Goal: Information Seeking & Learning: Learn about a topic

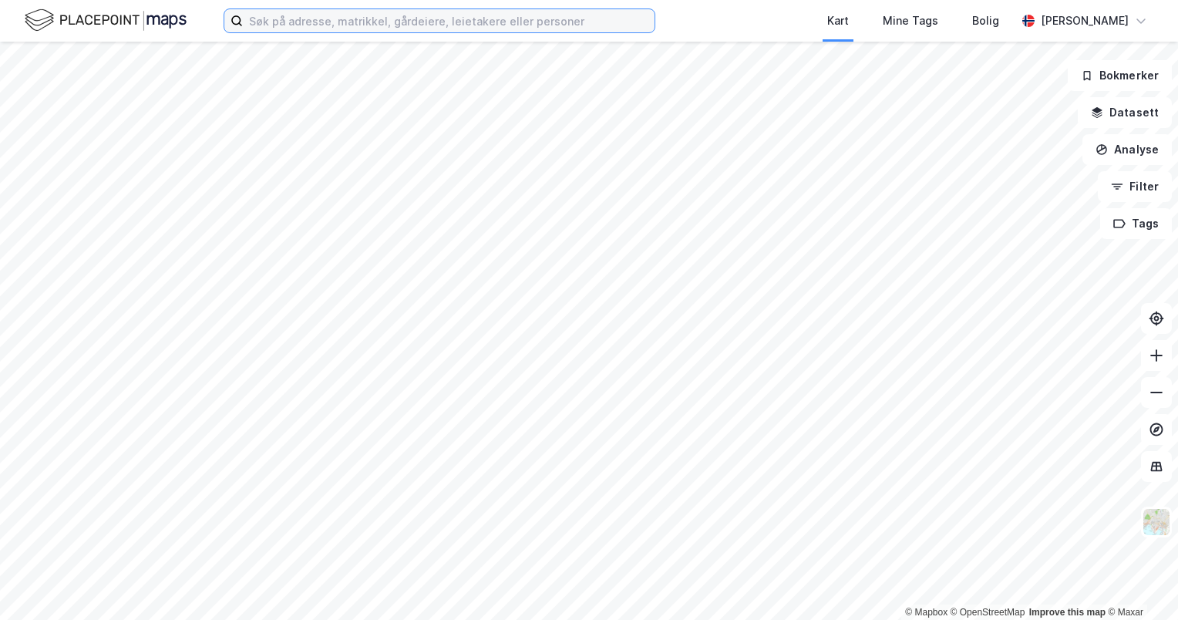
click at [348, 17] on input at bounding box center [449, 20] width 412 height 23
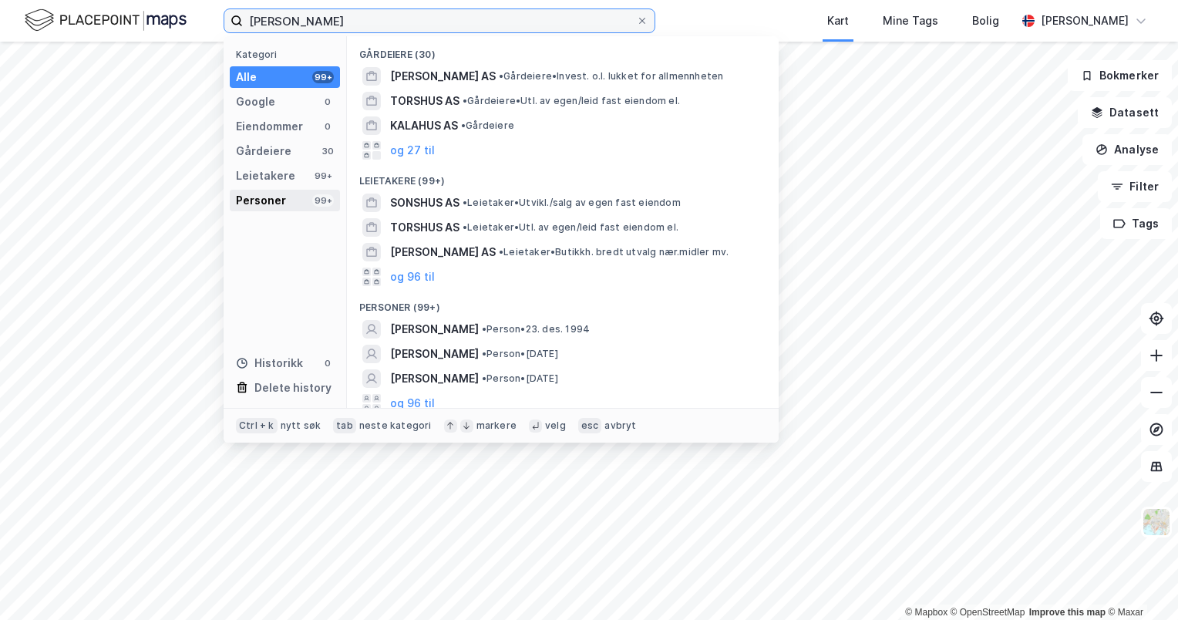
type input "[PERSON_NAME]"
click at [304, 192] on div "Personer 99+" at bounding box center [285, 201] width 110 height 22
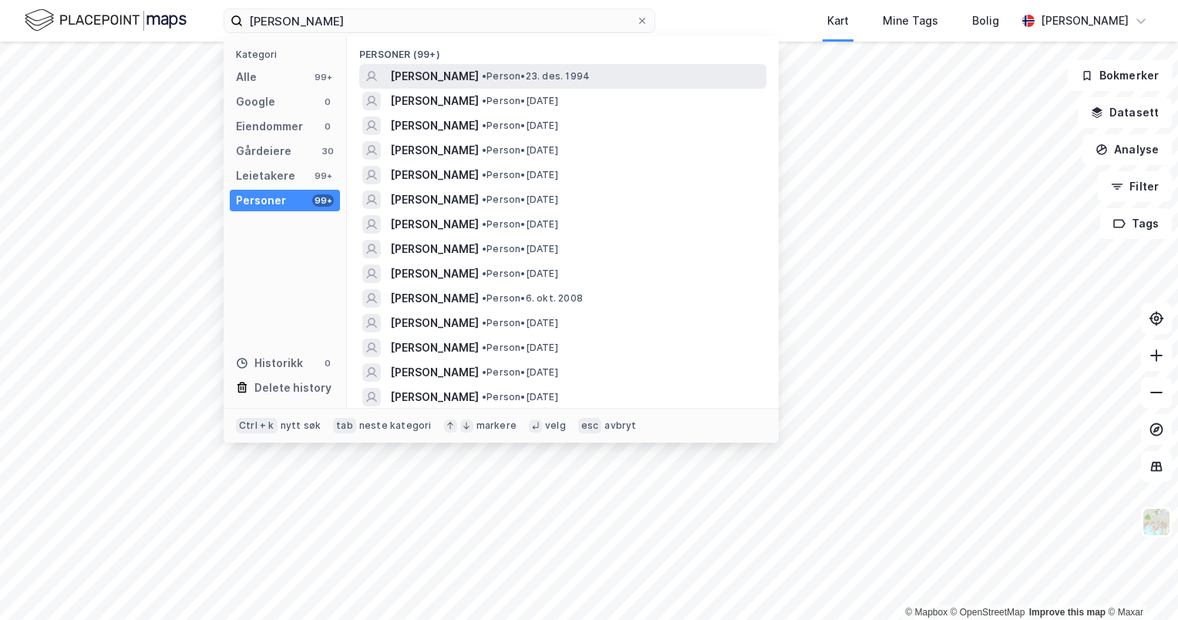
click at [440, 81] on span "[PERSON_NAME]" at bounding box center [434, 76] width 89 height 19
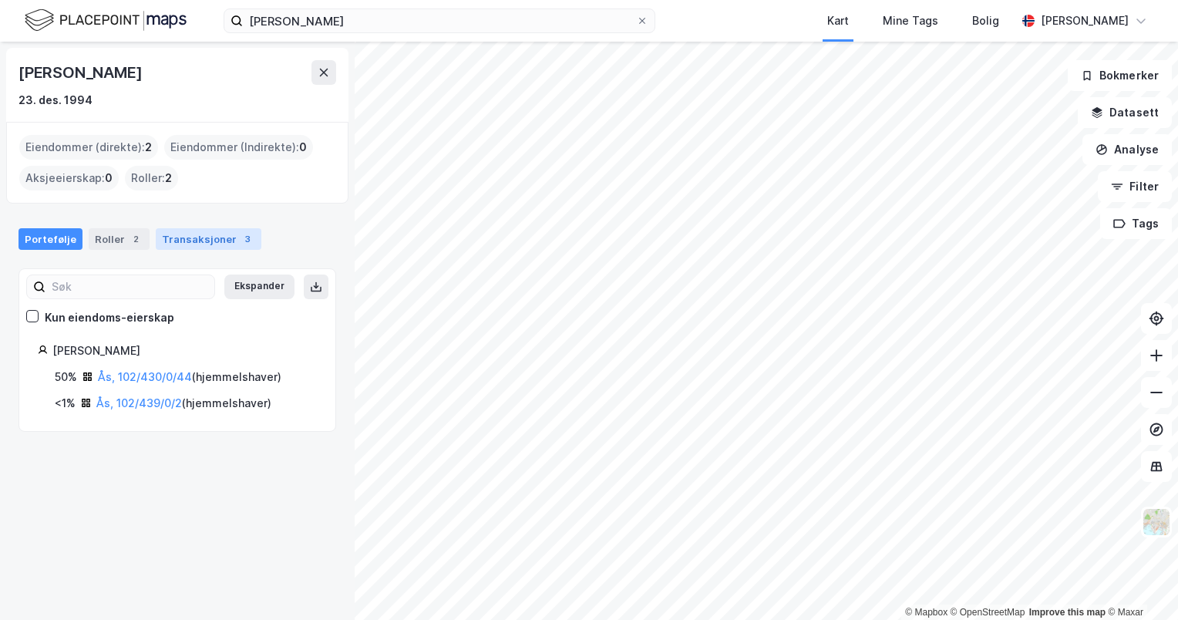
click at [195, 237] on div "Transaksjoner 3" at bounding box center [209, 239] width 106 height 22
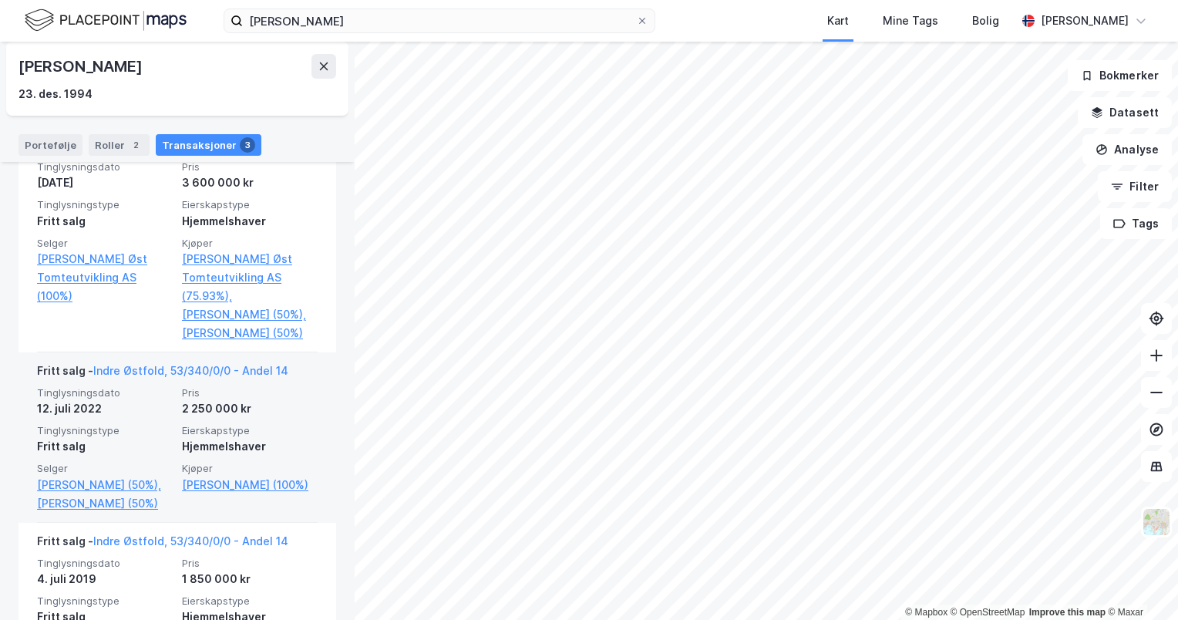
scroll to position [533, 0]
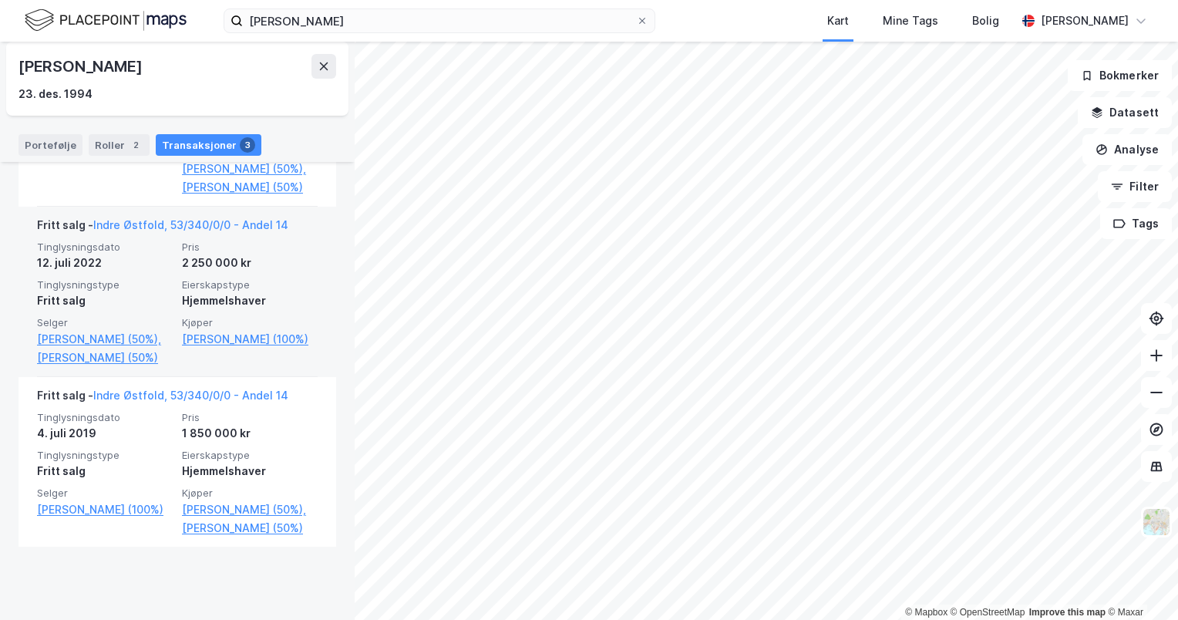
click at [224, 234] on div "Fritt salg - [GEOGRAPHIC_DATA], 53/340/0/0 - Andel 14" at bounding box center [162, 228] width 251 height 25
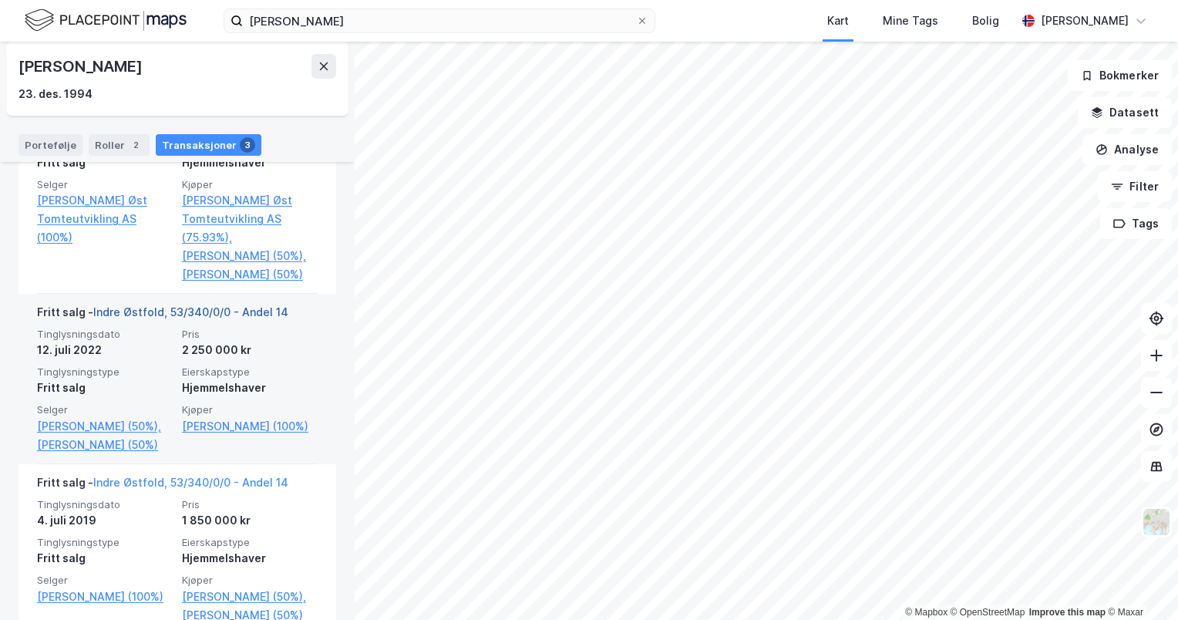
scroll to position [456, 0]
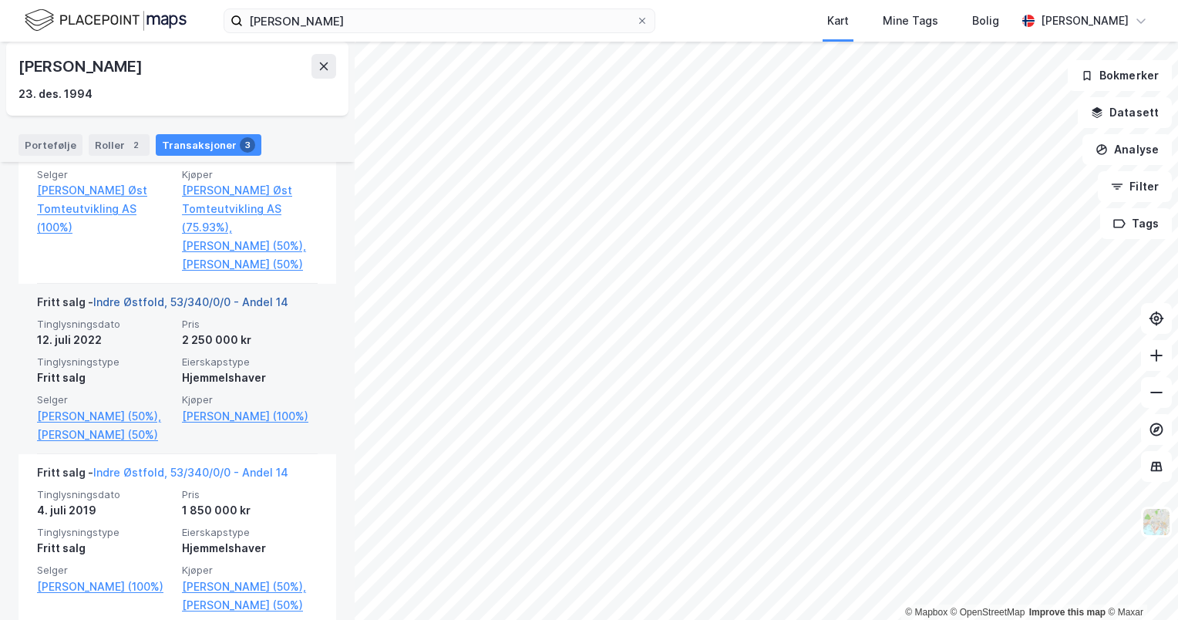
click at [210, 308] on link "Indre Østfold, 53/340/0/0 - Andel 14" at bounding box center [190, 301] width 195 height 13
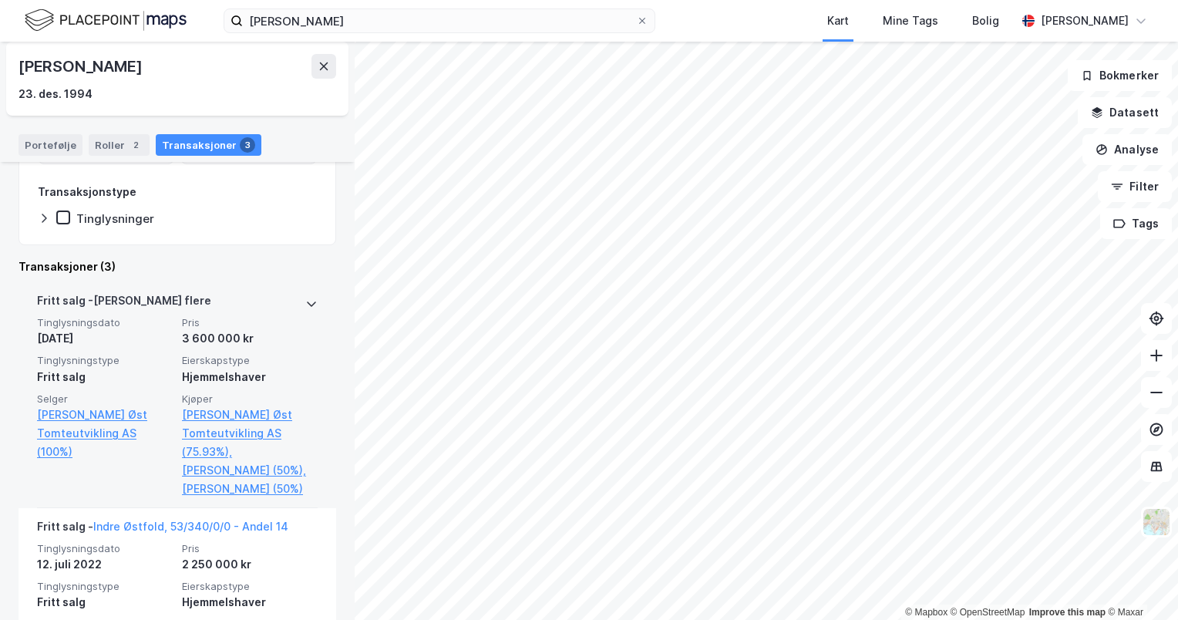
click at [285, 312] on div "[PERSON_NAME] flere" at bounding box center [177, 304] width 281 height 25
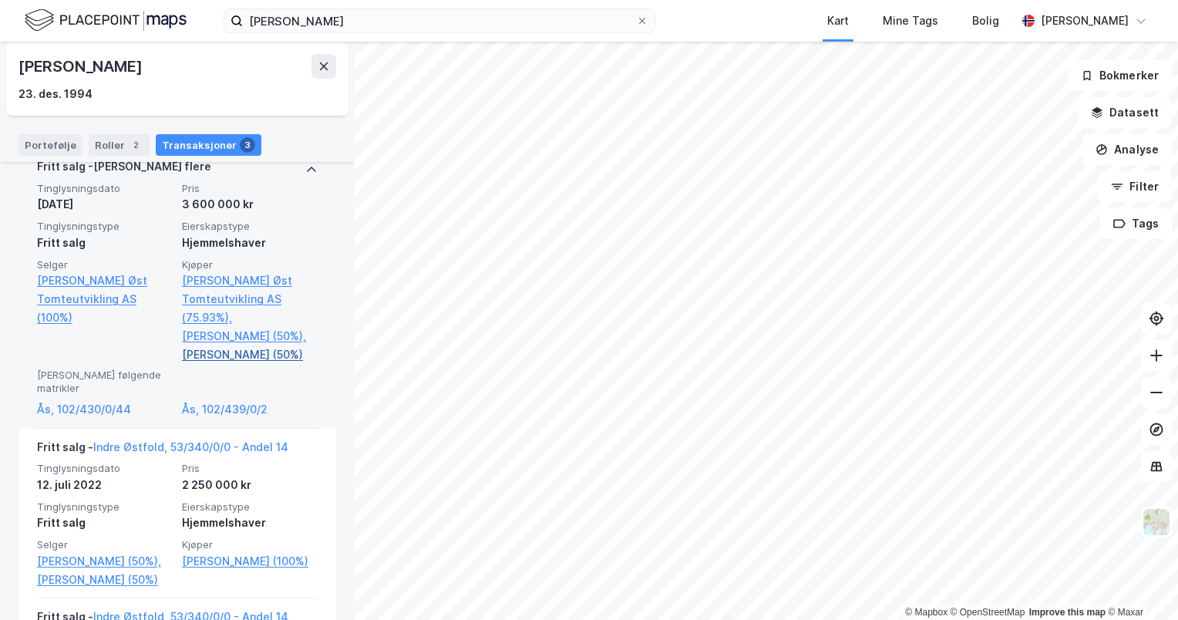
scroll to position [386, 0]
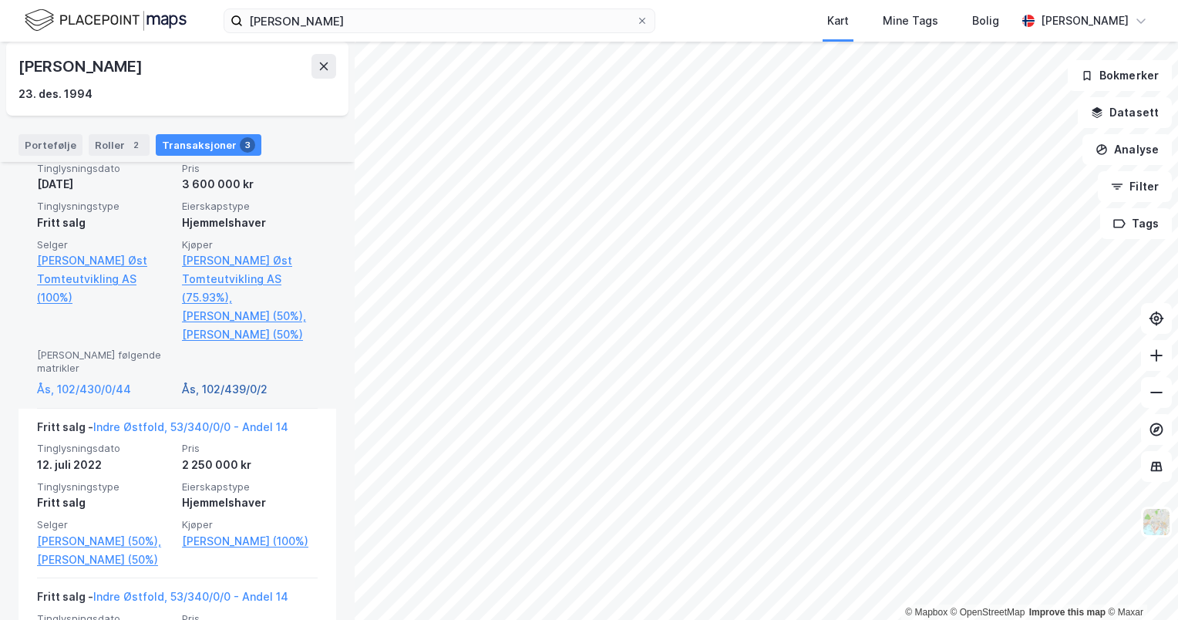
click at [210, 396] on link "Ås, 102/439/0/2" at bounding box center [250, 389] width 136 height 19
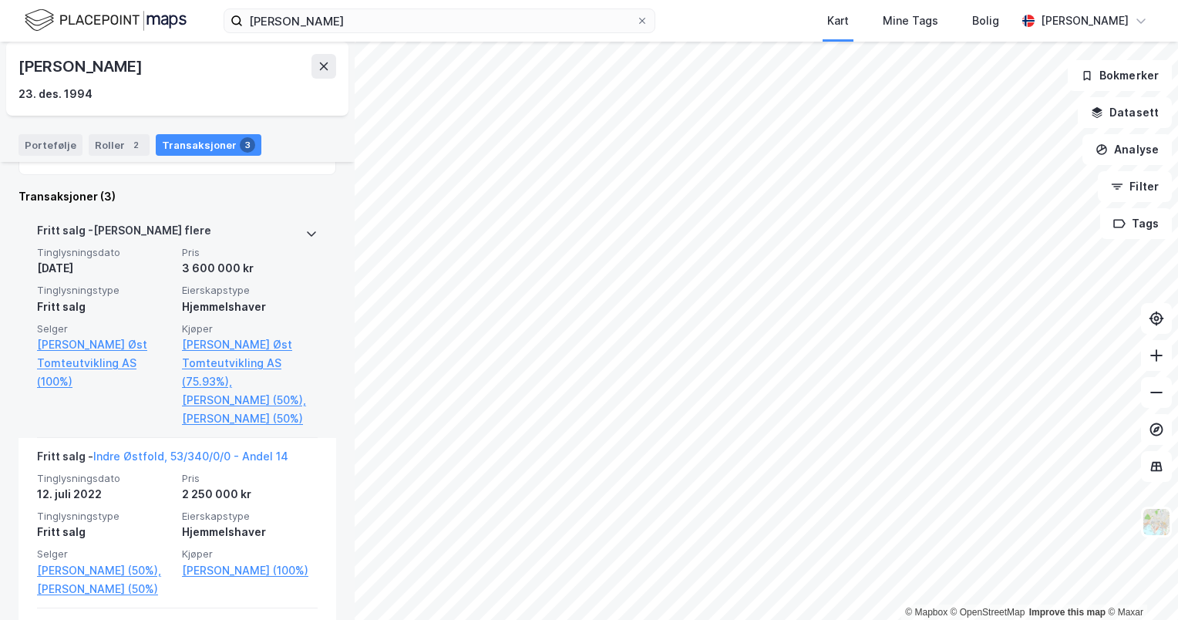
scroll to position [308, 0]
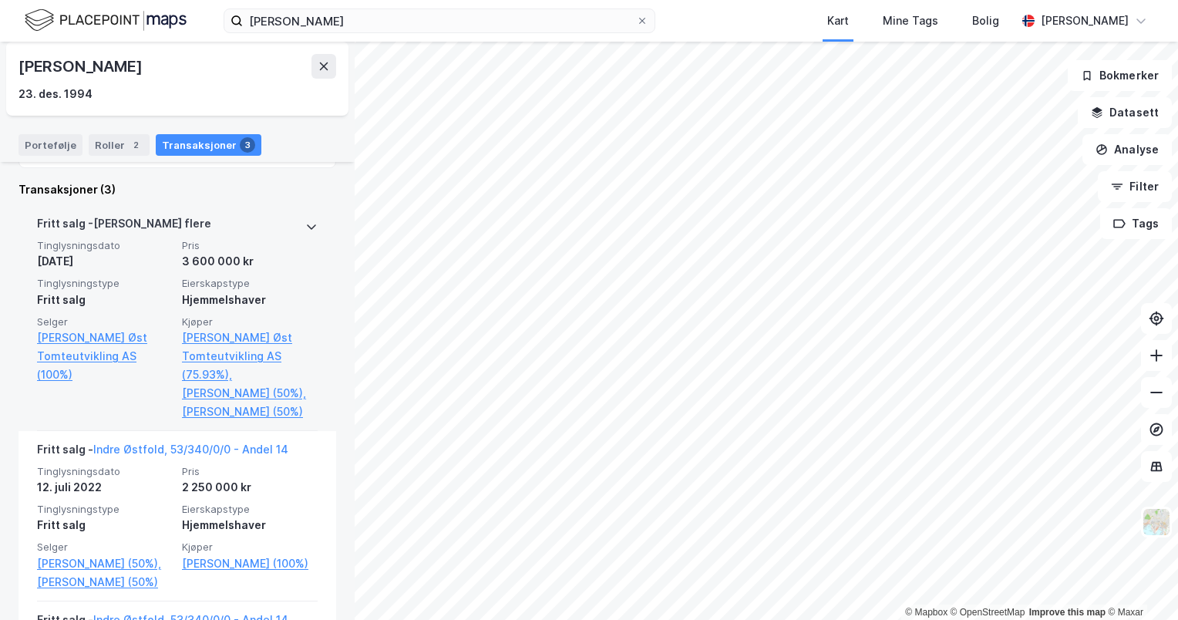
click at [305, 224] on icon at bounding box center [311, 227] width 12 height 12
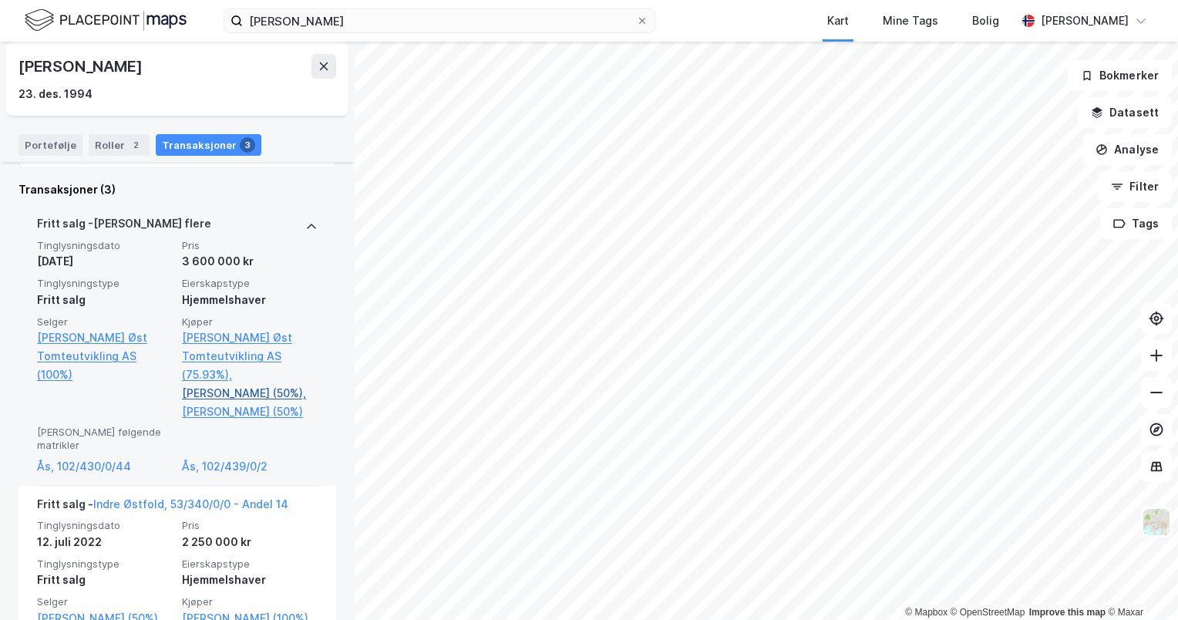
click at [219, 399] on link "[PERSON_NAME] (50%)," at bounding box center [250, 393] width 136 height 19
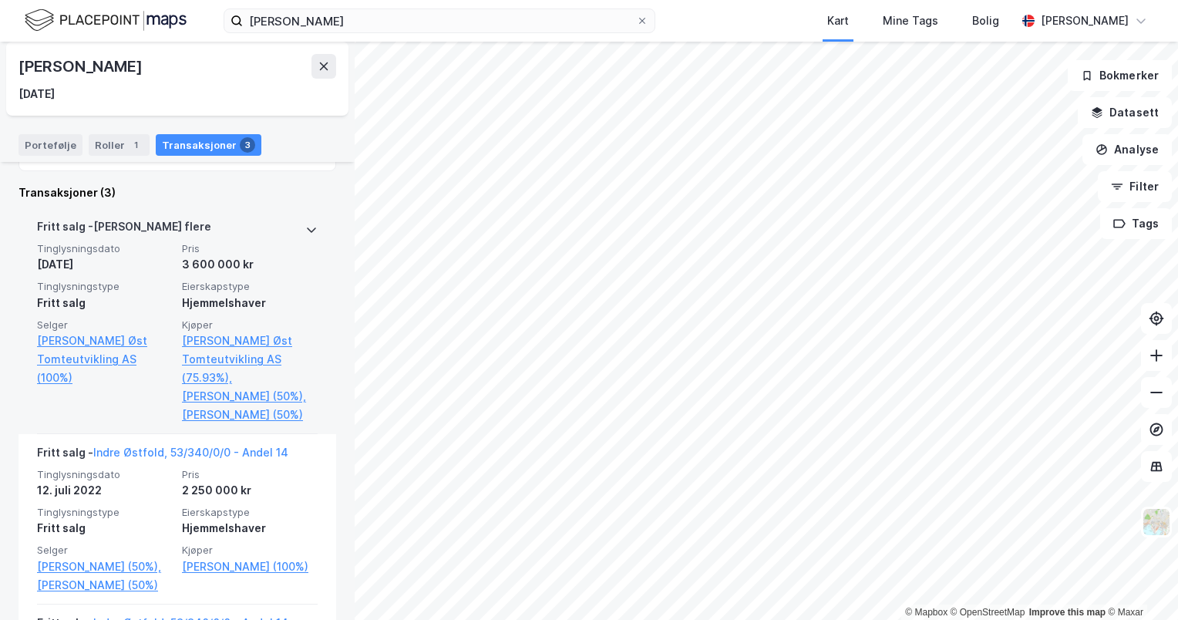
scroll to position [274, 0]
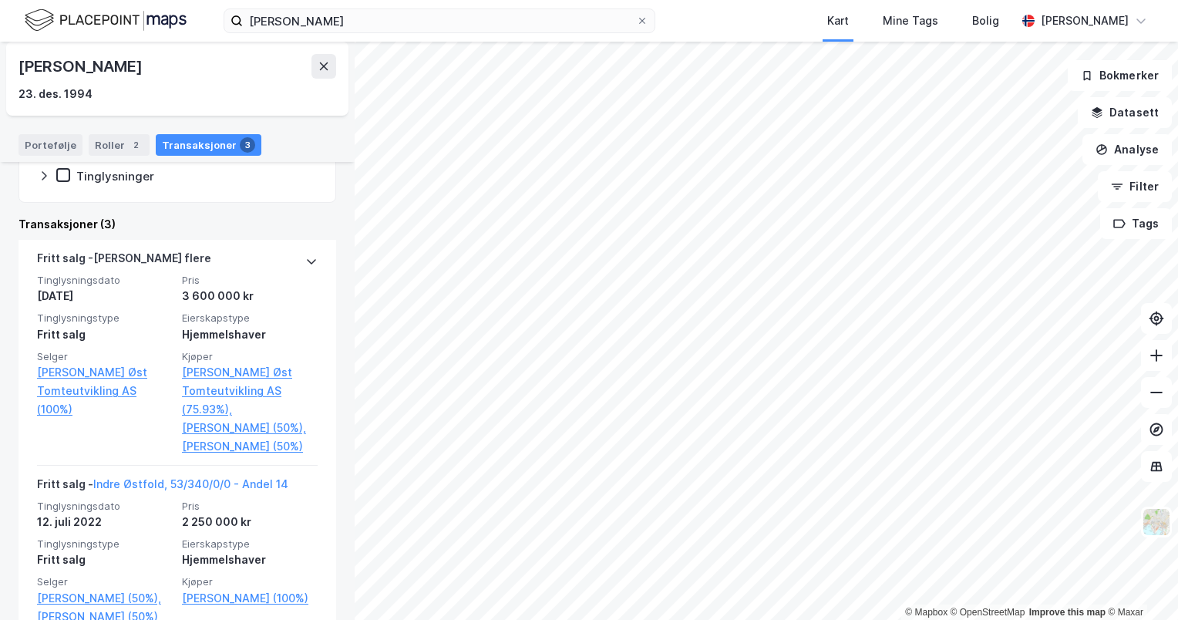
scroll to position [224, 0]
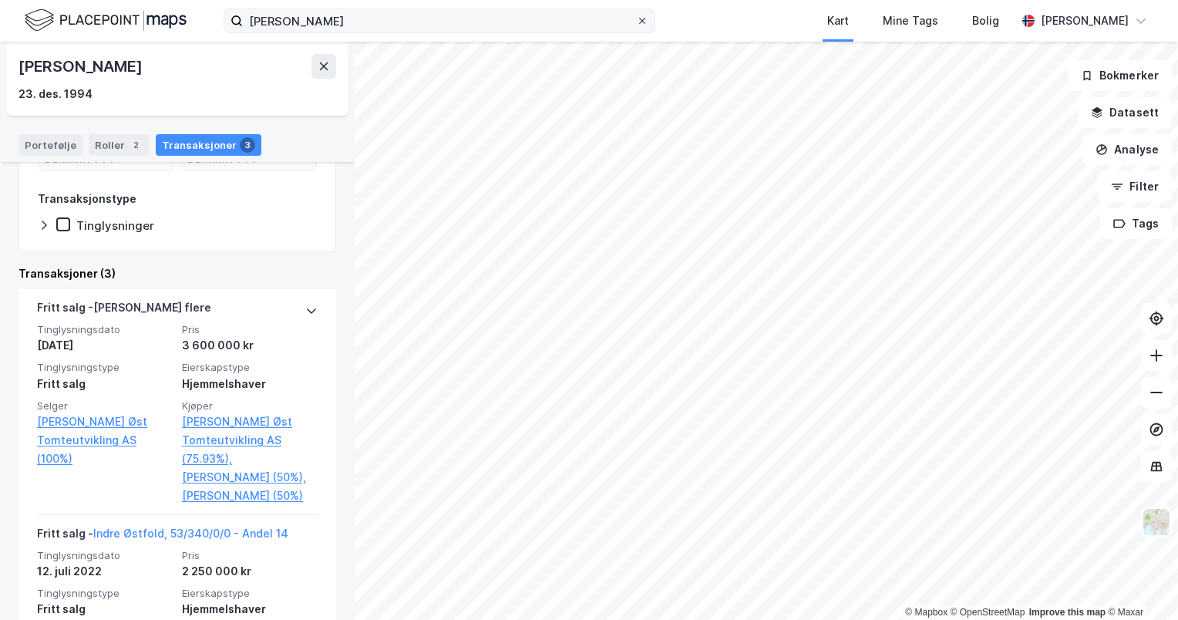
click at [639, 17] on icon at bounding box center [642, 20] width 9 height 9
click at [636, 17] on input "[PERSON_NAME]" at bounding box center [439, 20] width 393 height 23
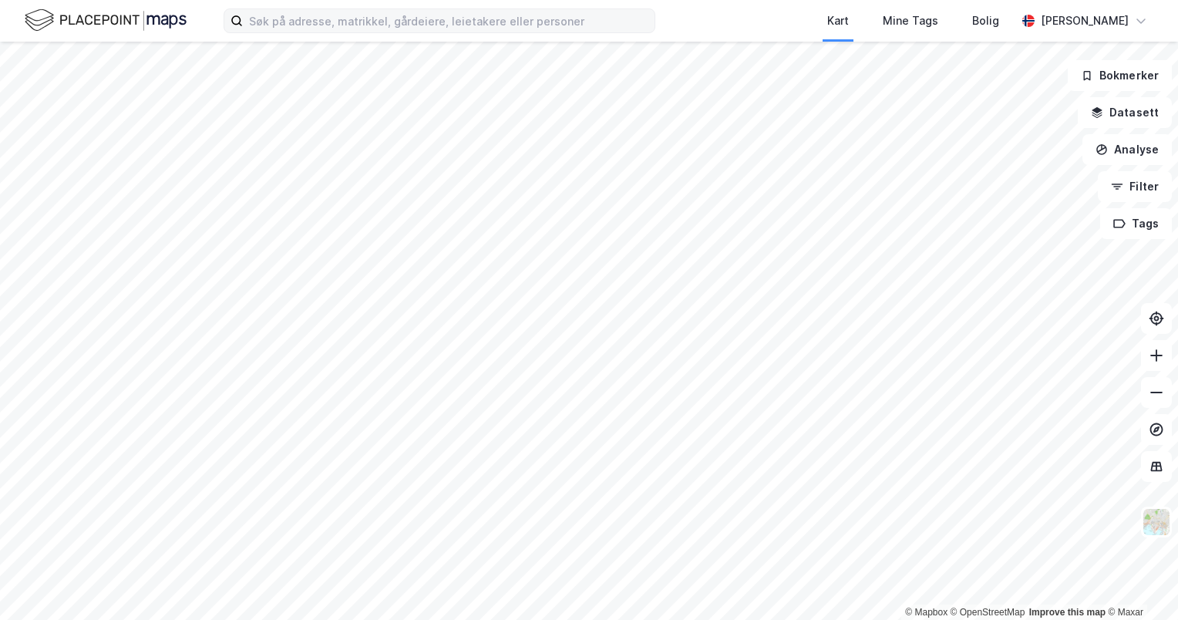
click at [696, 11] on div "Kart Mine Tags Bolig [PERSON_NAME]" at bounding box center [589, 21] width 1178 height 42
click at [342, 9] on input at bounding box center [449, 20] width 412 height 23
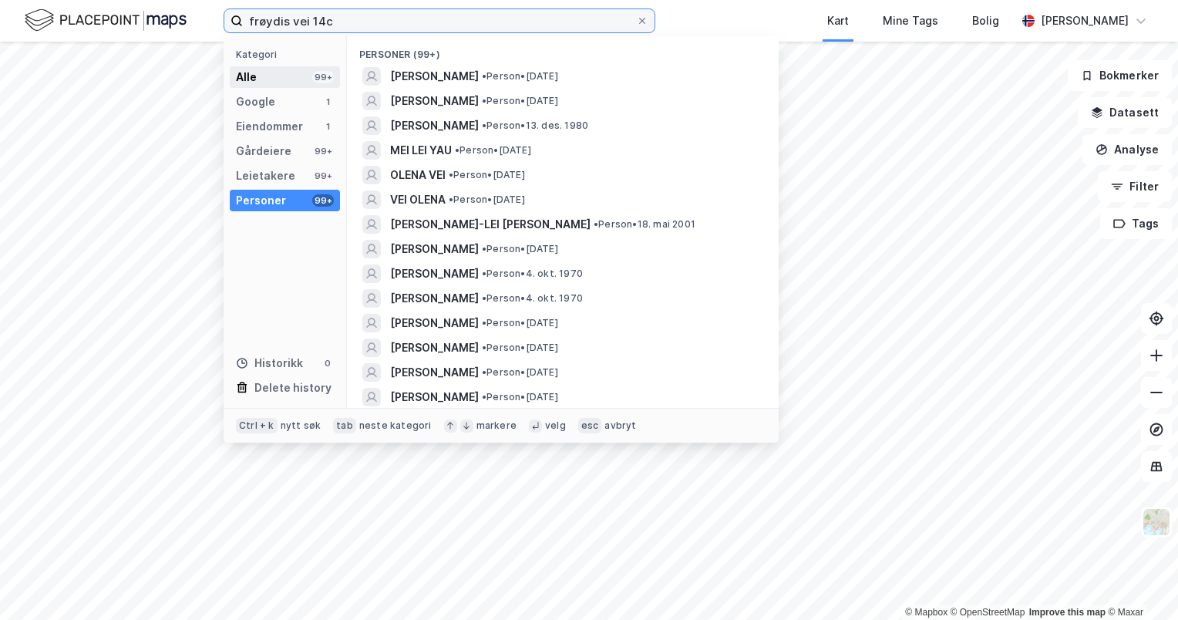
type input "frøydis vei 14c"
click at [293, 78] on div "Alle 99+" at bounding box center [285, 77] width 110 height 22
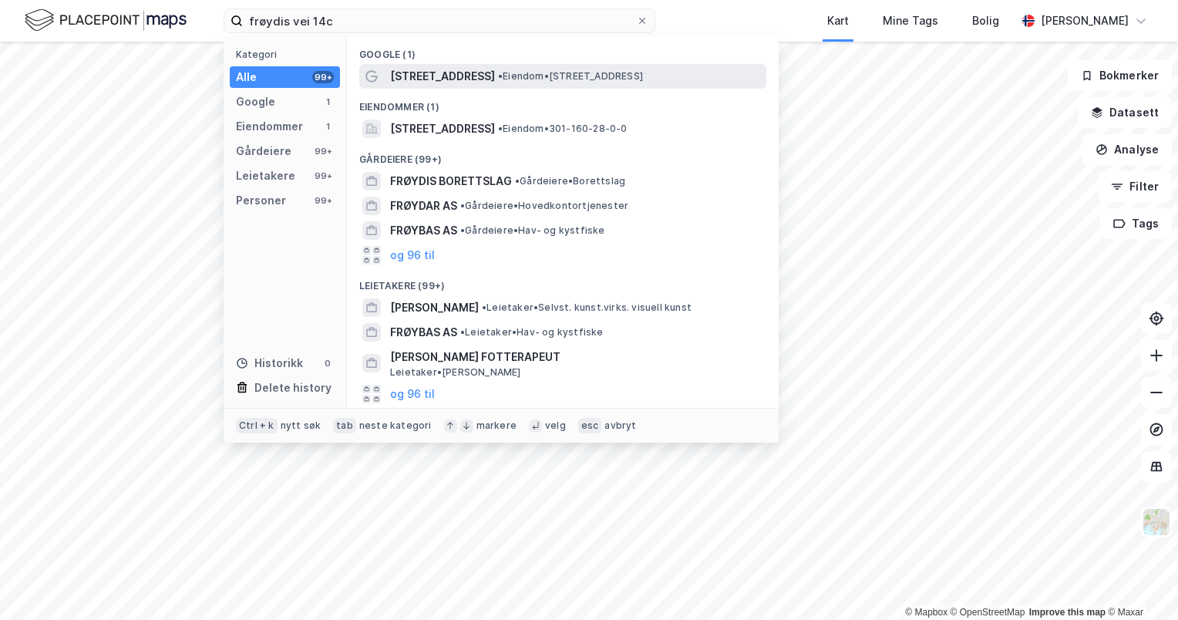
click at [450, 83] on span "[STREET_ADDRESS]" at bounding box center [442, 76] width 105 height 19
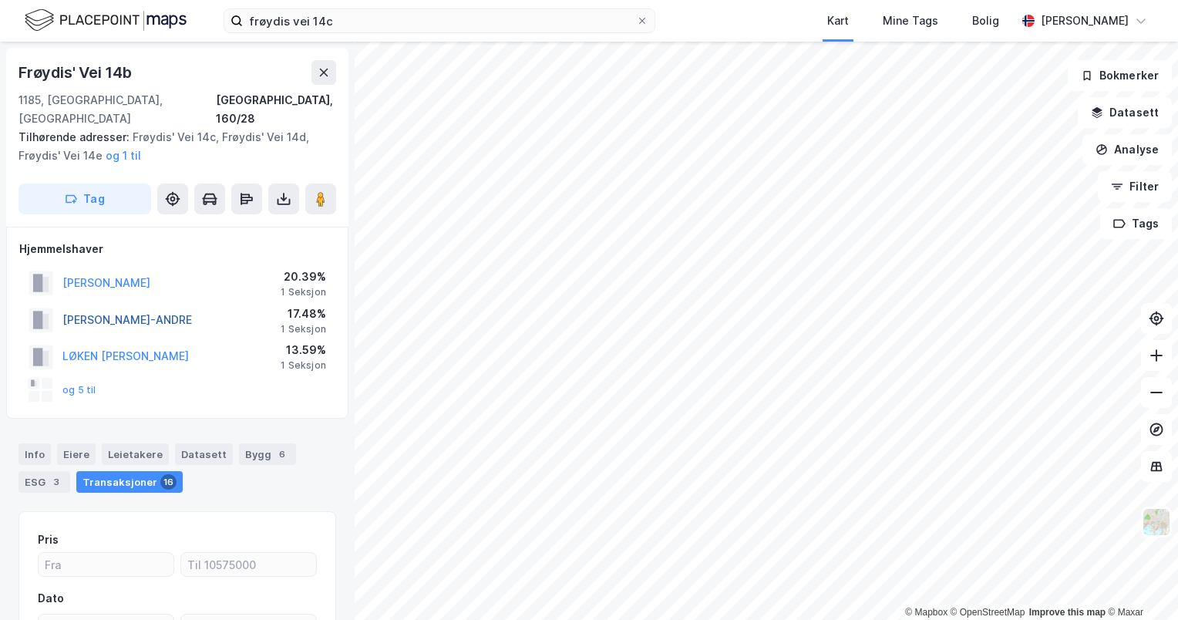
click at [0, 0] on button "[PERSON_NAME]-ANDRE" at bounding box center [0, 0] width 0 height 0
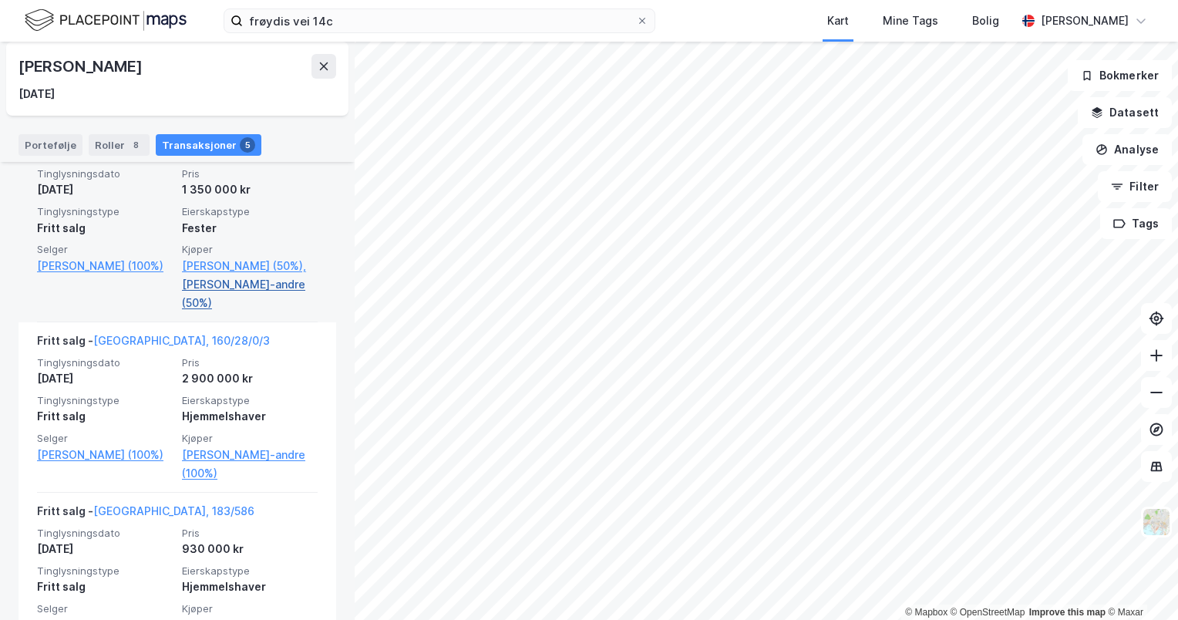
scroll to position [617, 0]
